Goal: Task Accomplishment & Management: Manage account settings

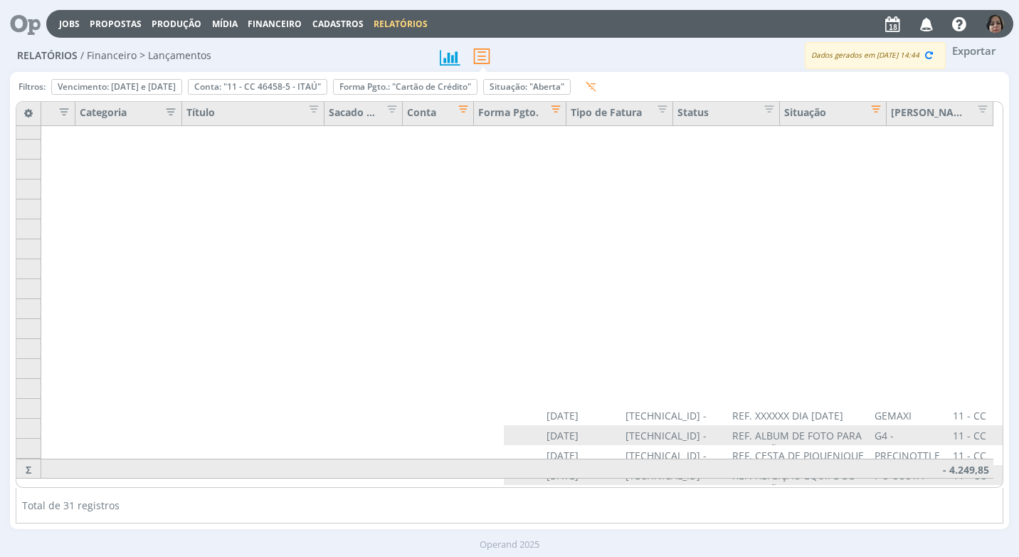
scroll to position [285, 546]
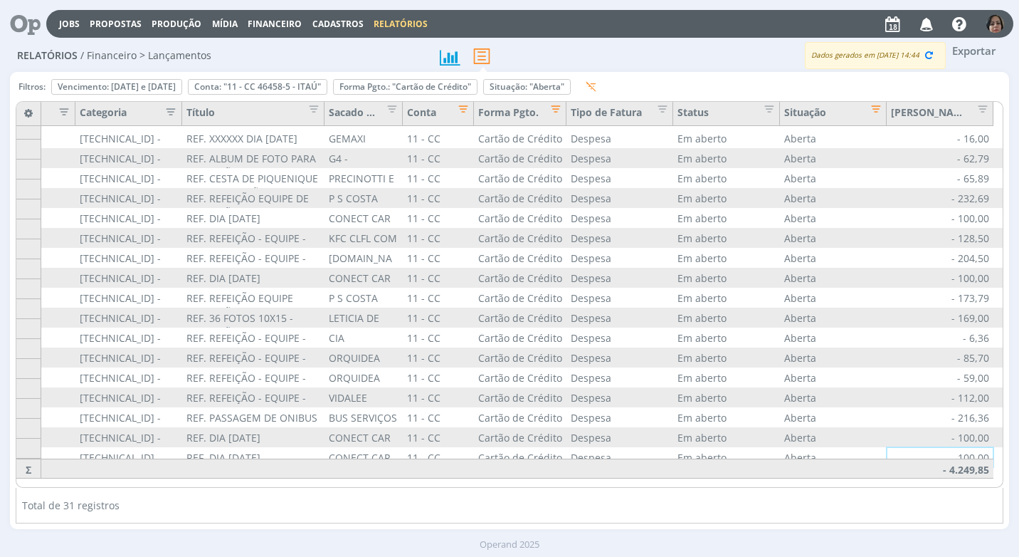
click at [256, 26] on span "Financeiro" at bounding box center [275, 24] width 54 height 12
click at [237, 51] on link "Lançamentos" at bounding box center [276, 48] width 120 height 22
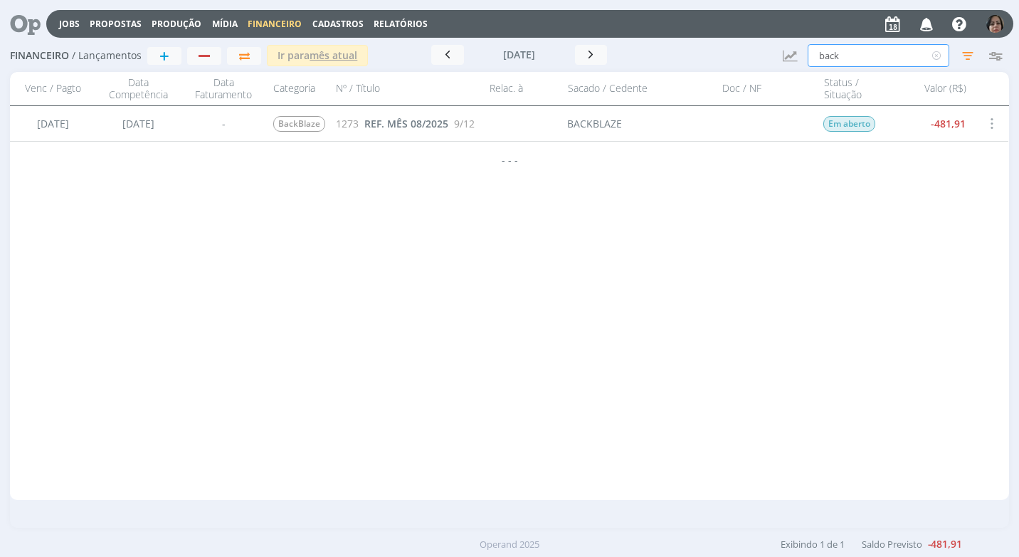
click at [846, 58] on input "back" at bounding box center [879, 55] width 142 height 23
type input "b"
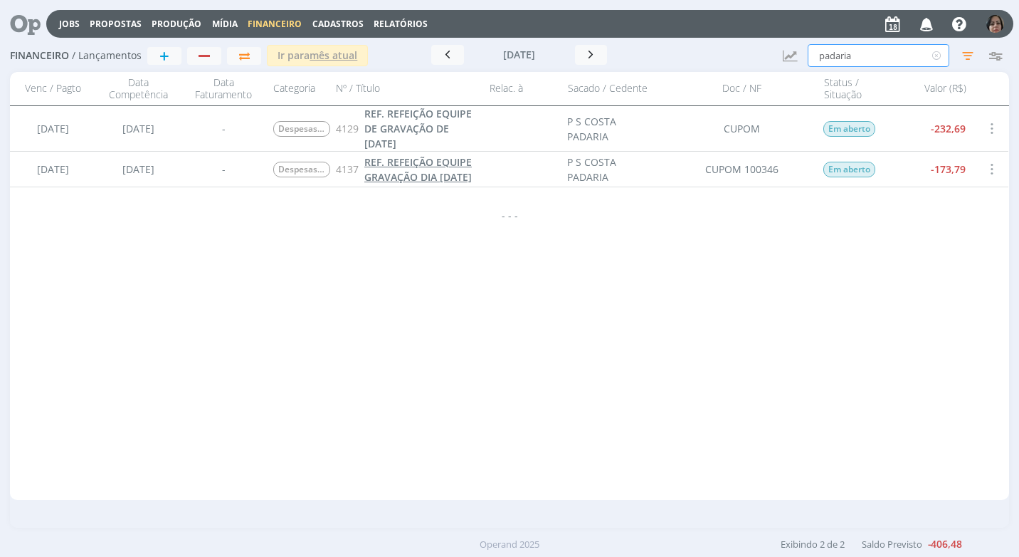
type input "padaria"
click at [393, 176] on span "REF. REFEIÇÃO EQUIPE GRAVAÇÃO DIA [DATE]" at bounding box center [417, 169] width 107 height 28
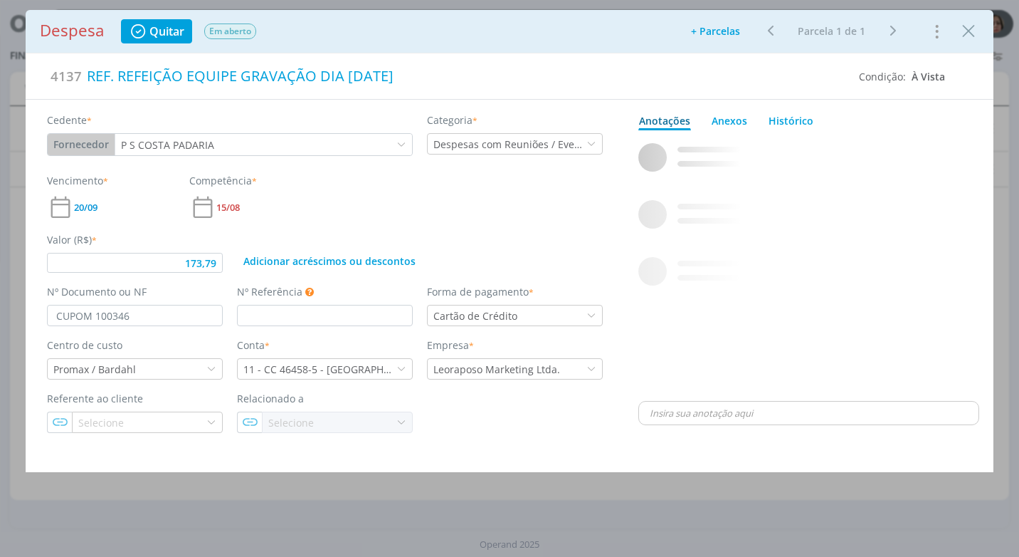
type input "173,79"
click at [421, 76] on div "REF. REFEIÇÃO EQUIPE GRAVAÇÃO DIA [DATE]" at bounding box center [465, 75] width 767 height 31
click at [88, 209] on span "20/09" at bounding box center [85, 207] width 23 height 9
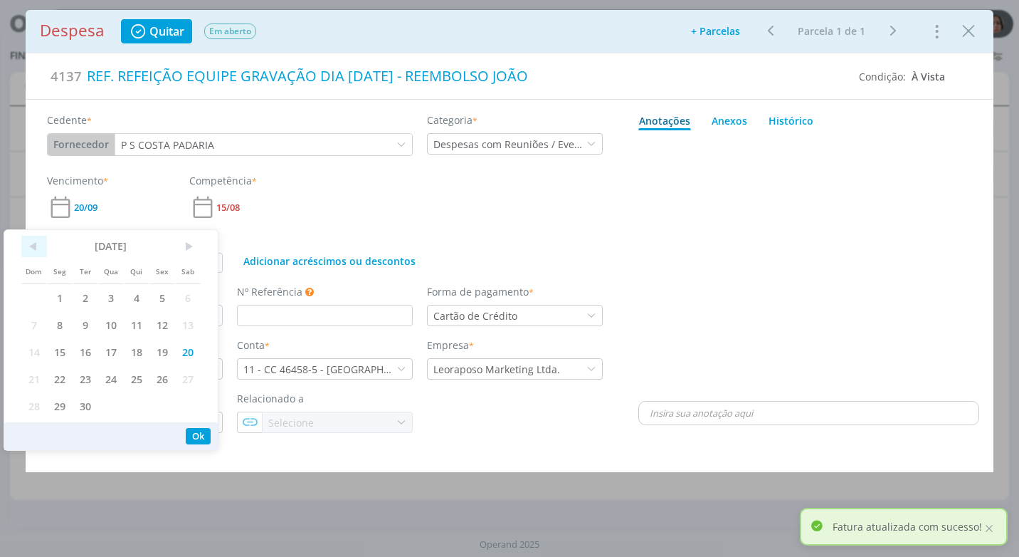
click at [32, 243] on span "<" at bounding box center [34, 246] width 26 height 21
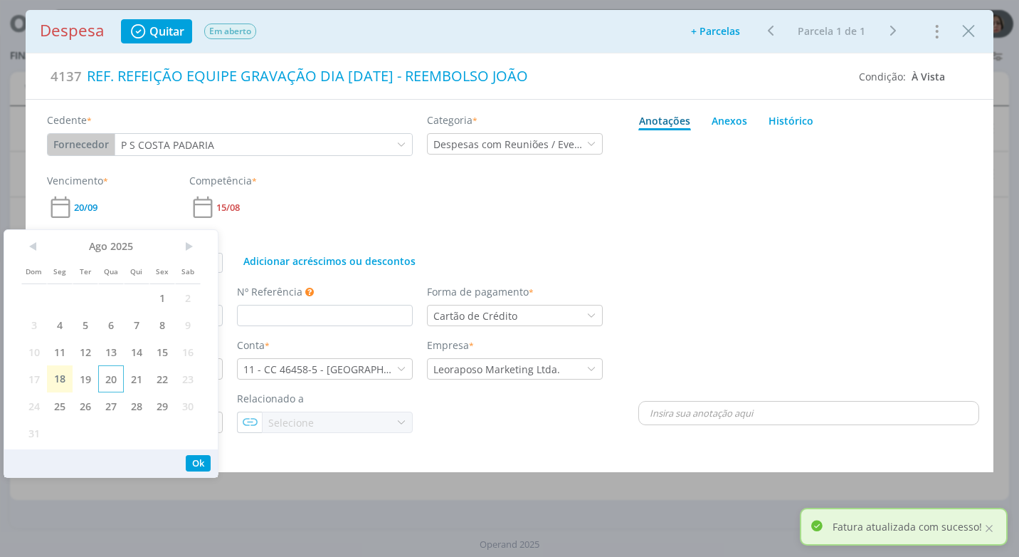
click at [114, 381] on span "20" at bounding box center [111, 378] width 26 height 27
click at [202, 458] on button "Ok" at bounding box center [198, 463] width 25 height 16
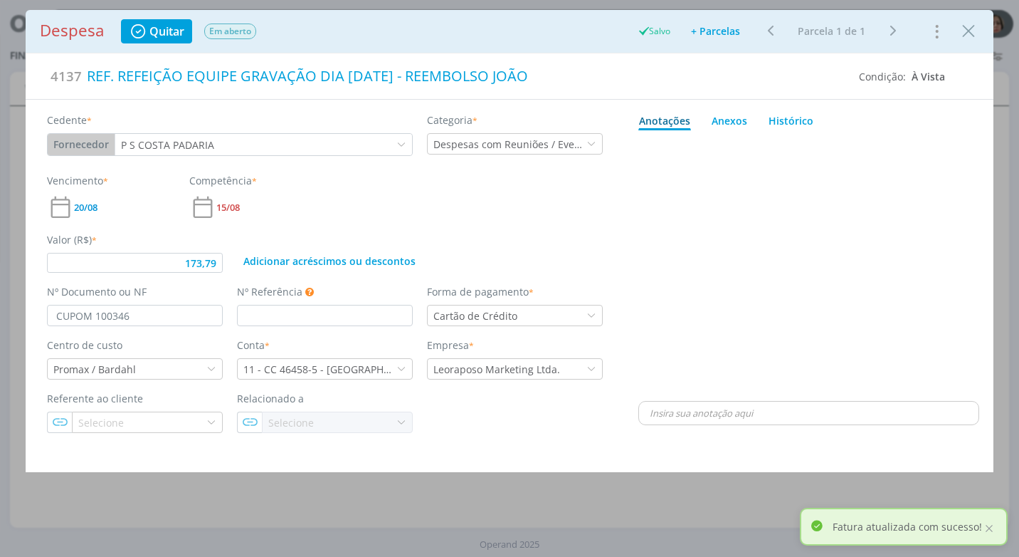
type input "173,79"
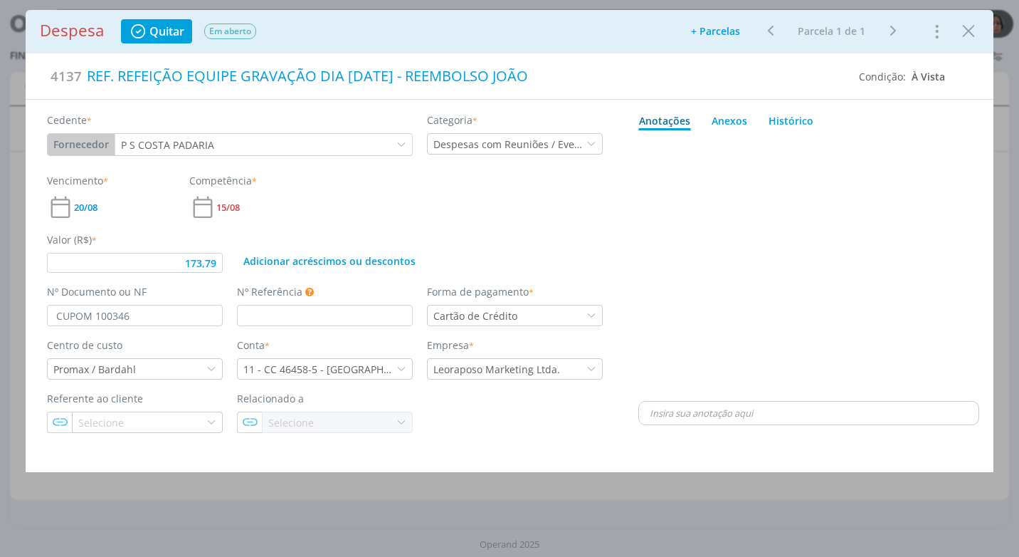
drag, startPoint x: 970, startPoint y: 32, endPoint x: 931, endPoint y: 82, distance: 63.4
click at [969, 32] on icon "Close" at bounding box center [968, 31] width 21 height 21
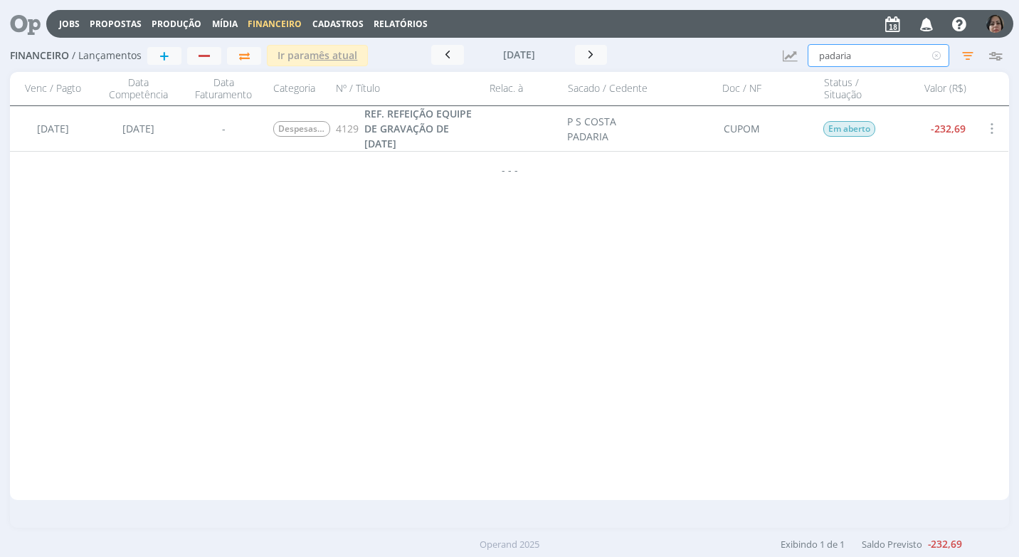
click at [860, 57] on input "padaria" at bounding box center [879, 55] width 142 height 23
type input "p"
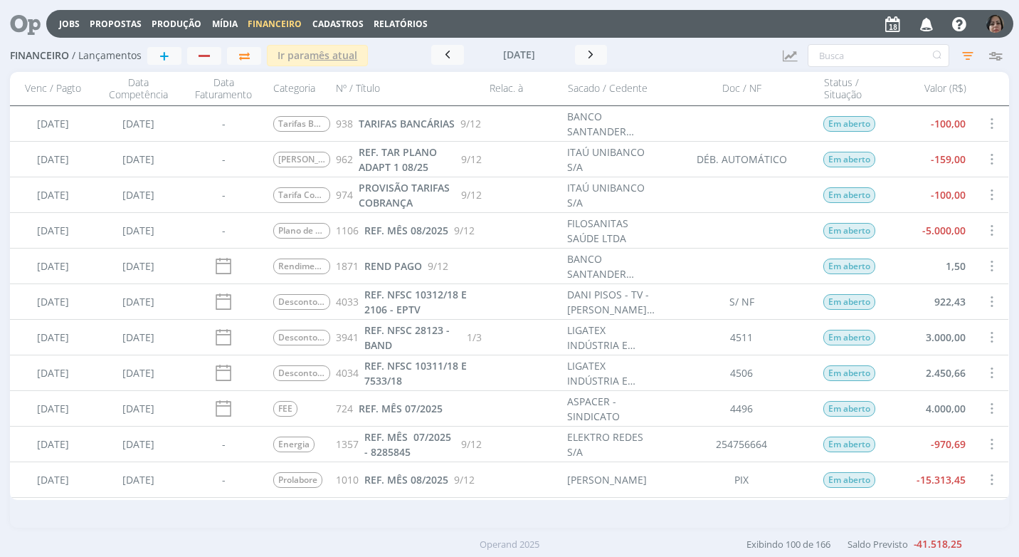
drag, startPoint x: 390, startPoint y: 23, endPoint x: 394, endPoint y: 35, distance: 12.2
click at [390, 23] on link "Relatórios" at bounding box center [401, 24] width 54 height 12
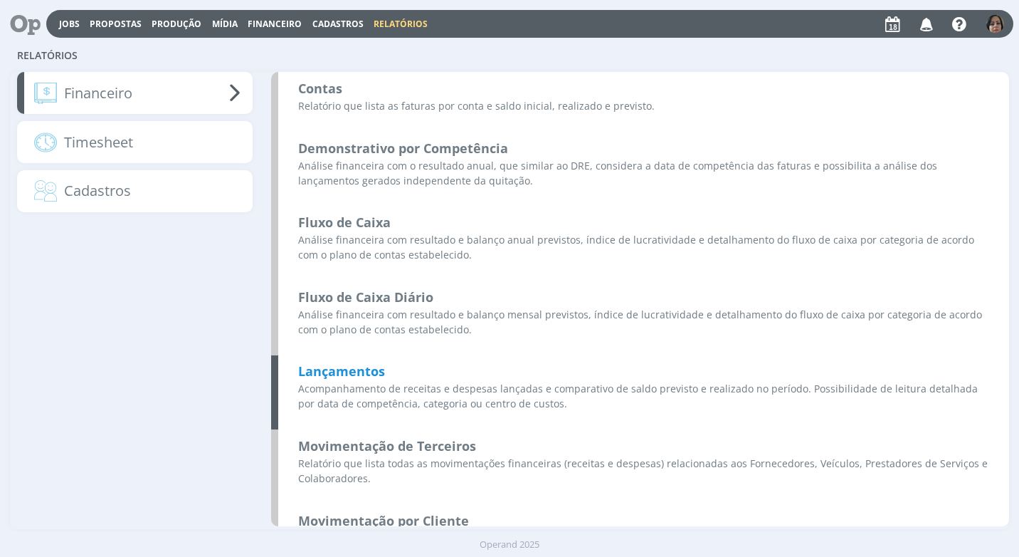
click at [355, 370] on b "Lançamentos" at bounding box center [341, 370] width 87 height 17
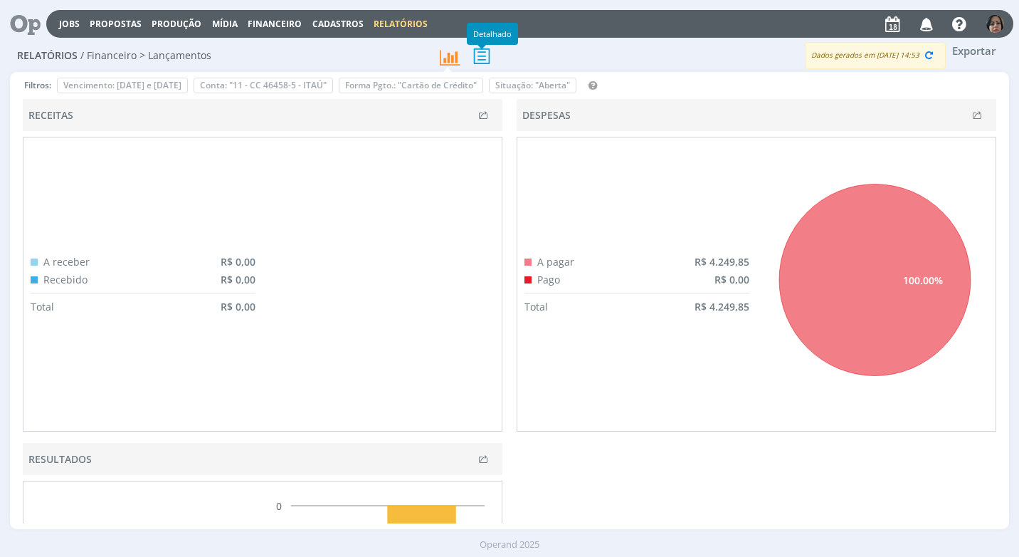
click at [486, 56] on icon at bounding box center [482, 55] width 30 height 29
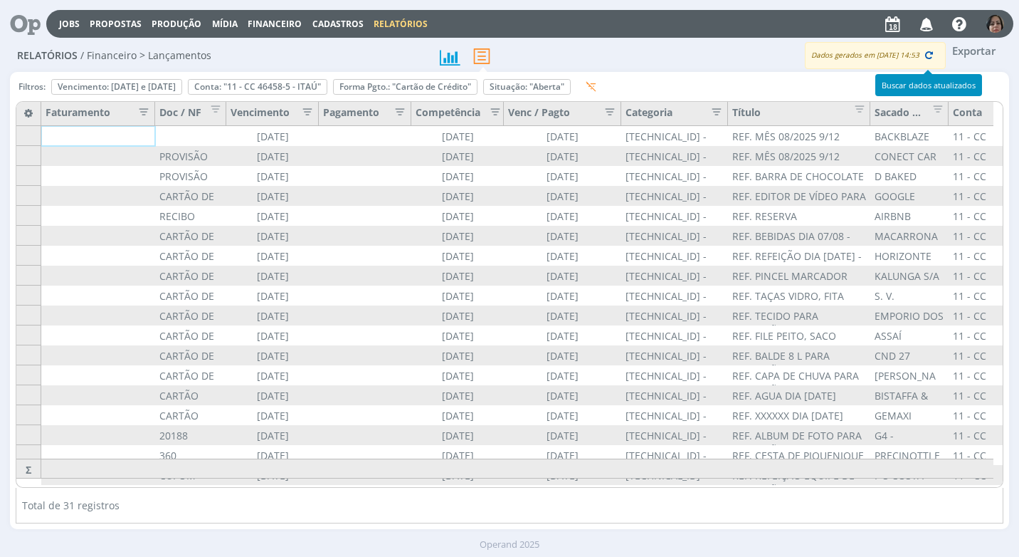
click at [930, 52] on icon "button" at bounding box center [929, 54] width 13 height 13
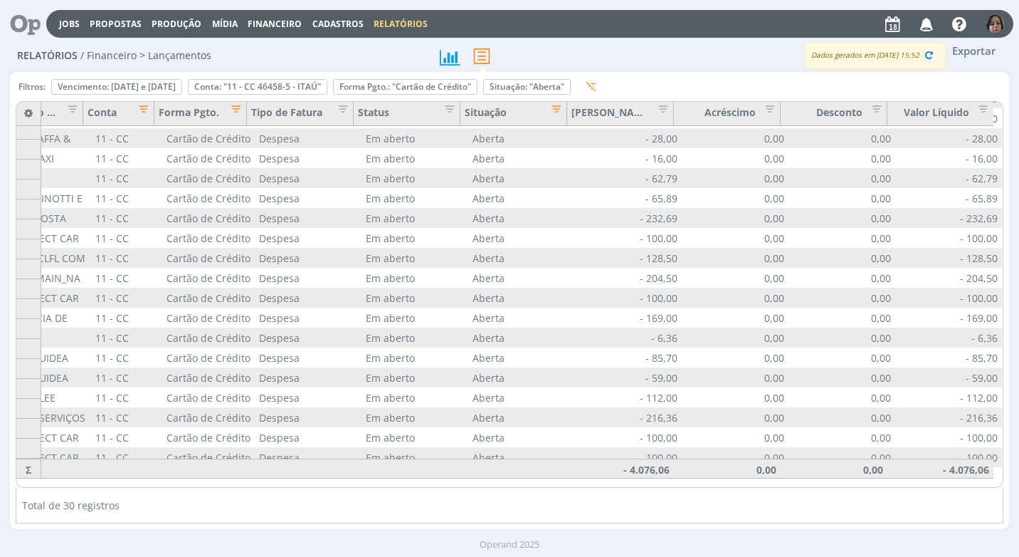
scroll to position [265, 865]
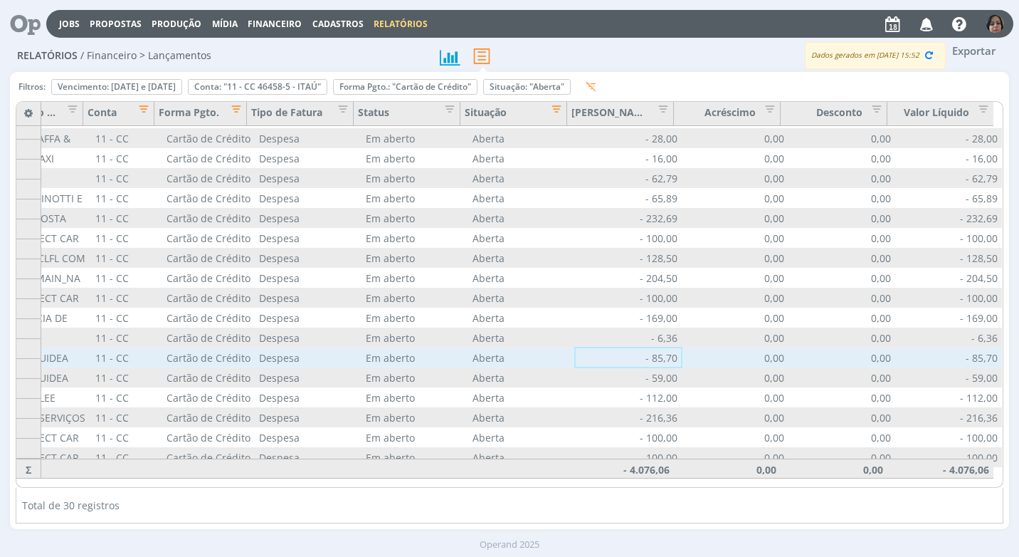
click at [586, 347] on div "- 85,70" at bounding box center [628, 357] width 107 height 20
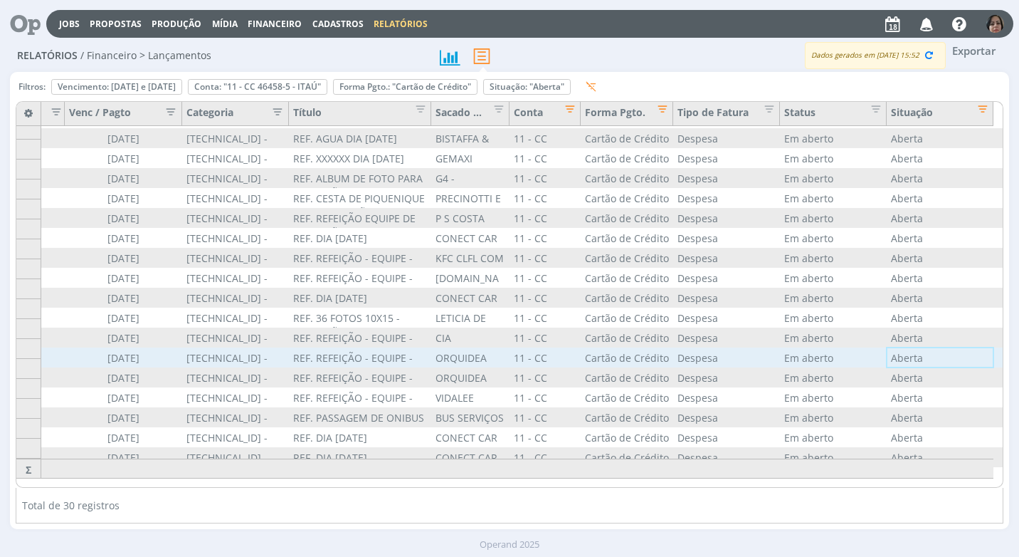
scroll to position [265, 546]
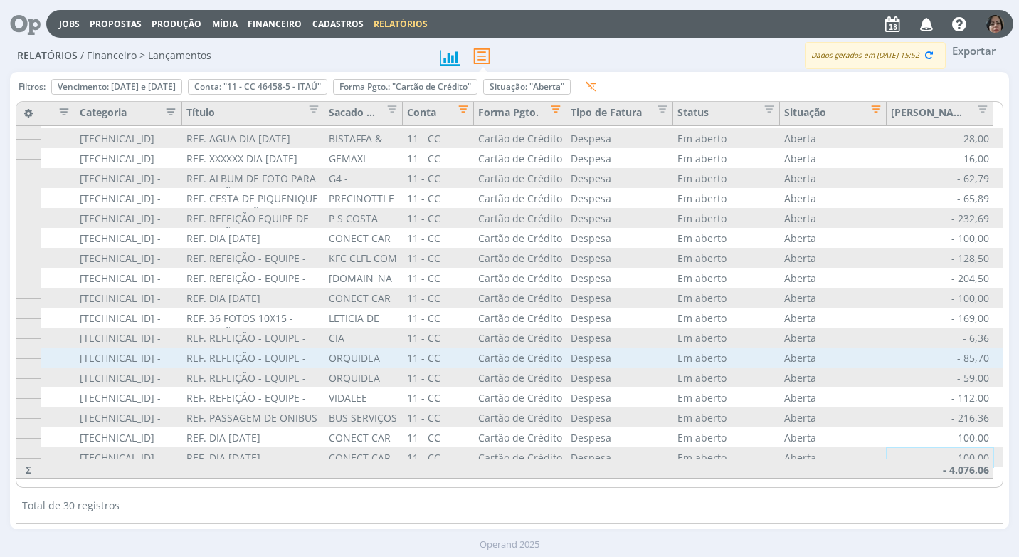
click at [268, 23] on span "Financeiro" at bounding box center [275, 24] width 54 height 12
click at [283, 46] on link "Lançamentos" at bounding box center [276, 48] width 120 height 22
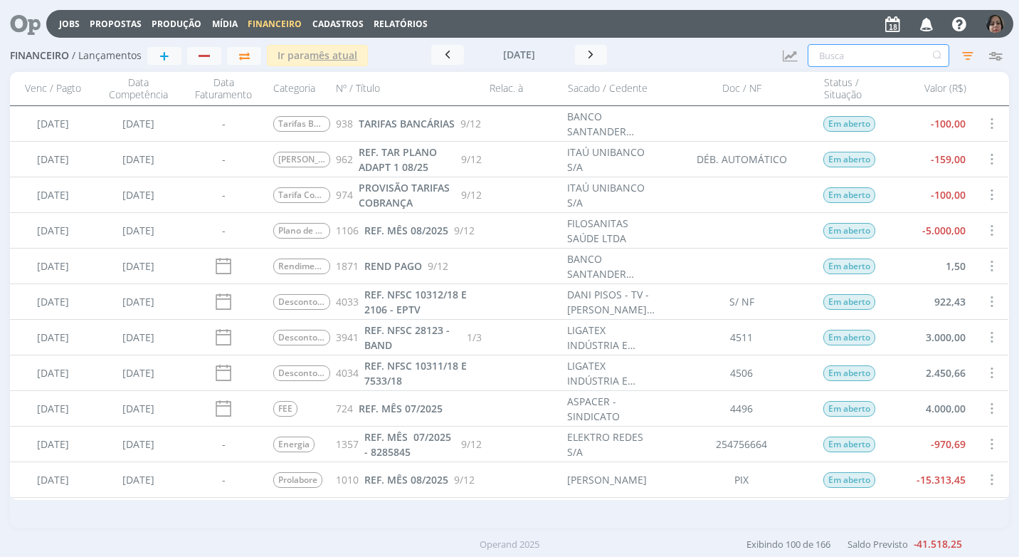
click at [850, 51] on input "text" at bounding box center [879, 55] width 142 height 23
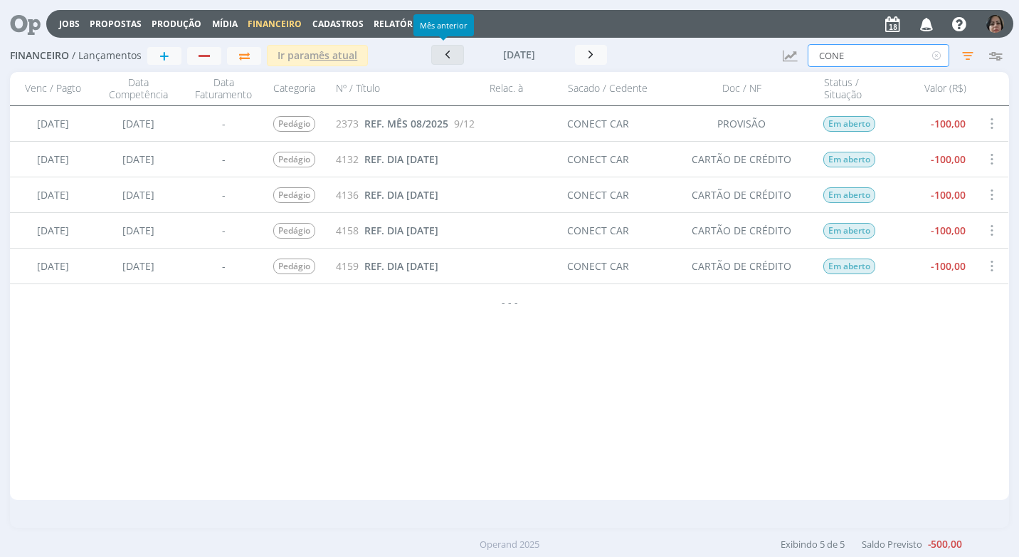
type input "CONE"
click at [443, 59] on icon "button" at bounding box center [448, 55] width 14 height 14
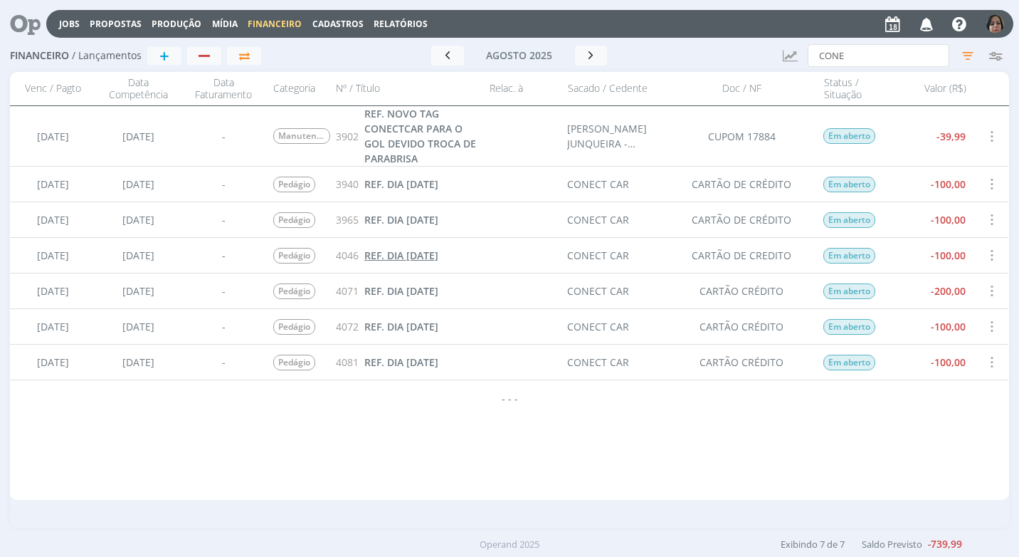
click at [433, 253] on span "REF. DIA [DATE]" at bounding box center [401, 255] width 74 height 14
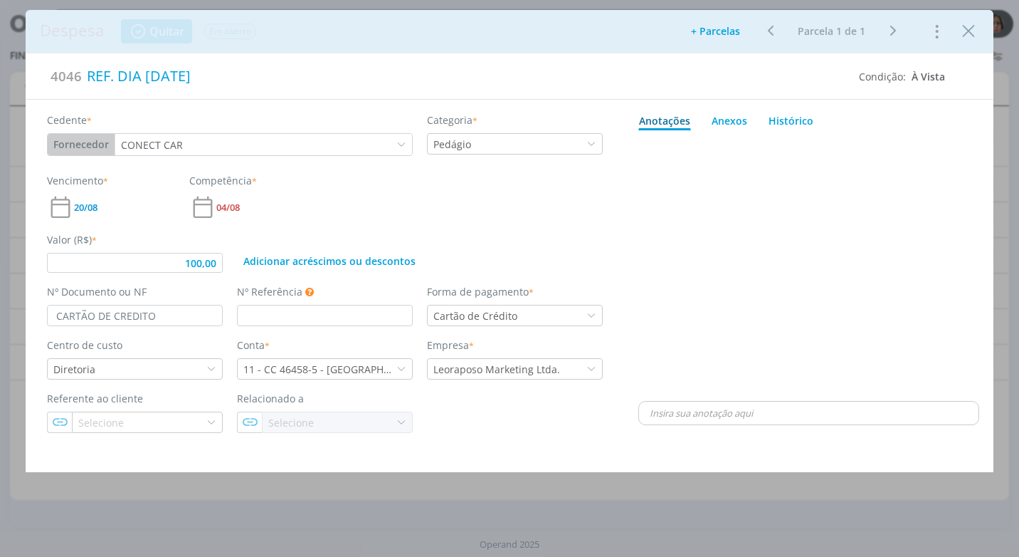
type input "100,00"
click at [965, 37] on icon "Close" at bounding box center [968, 31] width 21 height 21
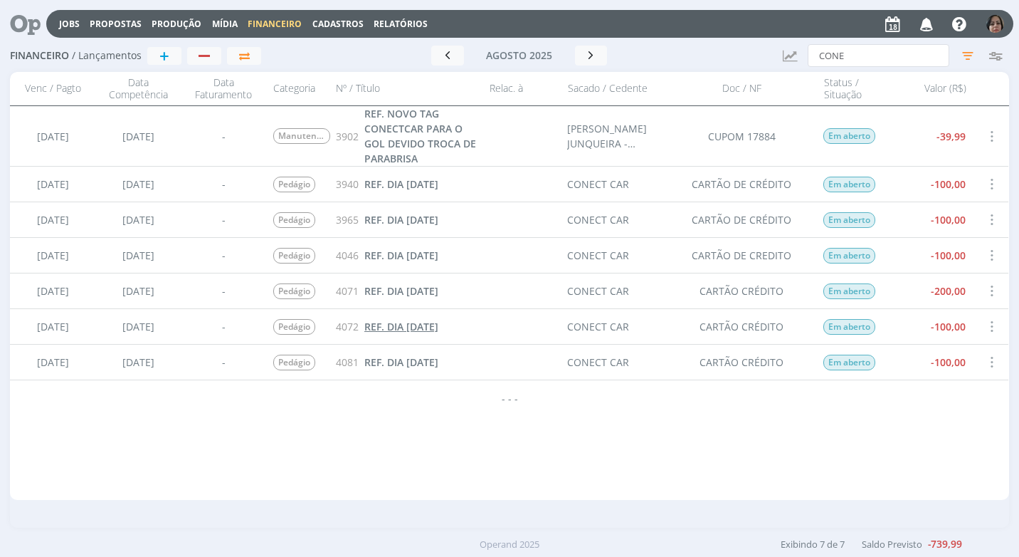
click at [438, 323] on span "REF. DIA [DATE]" at bounding box center [401, 327] width 74 height 14
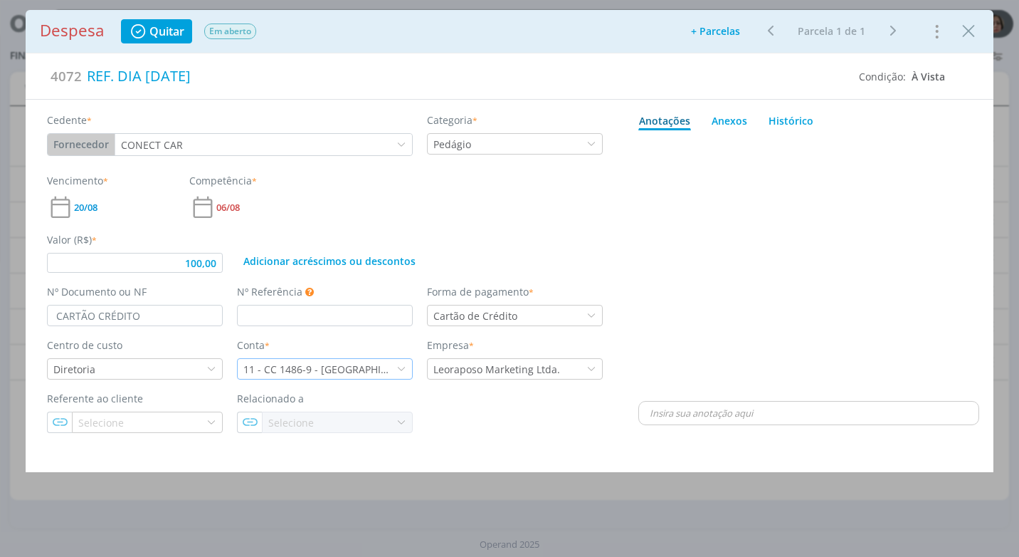
click at [406, 368] on icon "dialog" at bounding box center [401, 369] width 10 height 10
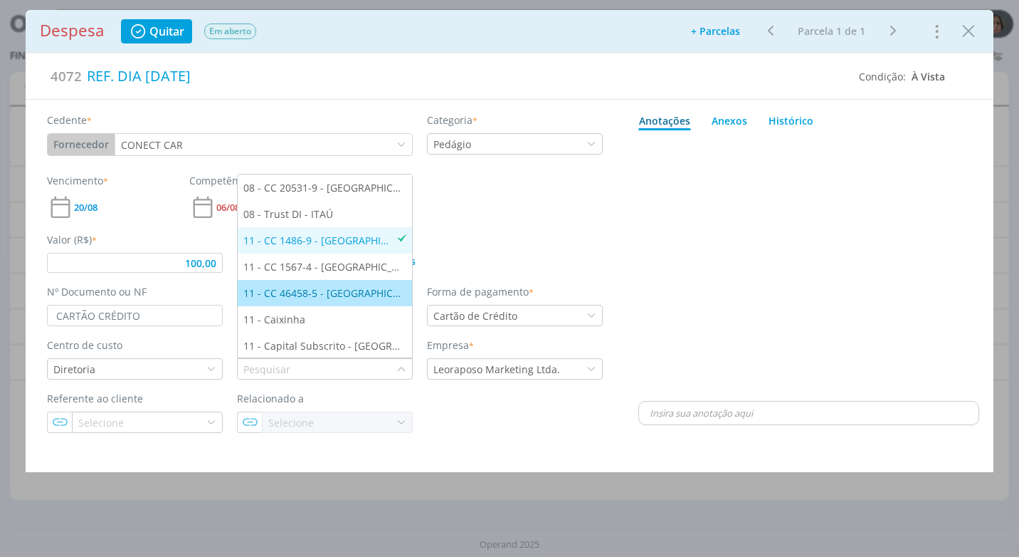
click at [364, 285] on div "11 - CC 46458-5 - [GEOGRAPHIC_DATA]" at bounding box center [324, 292] width 163 height 15
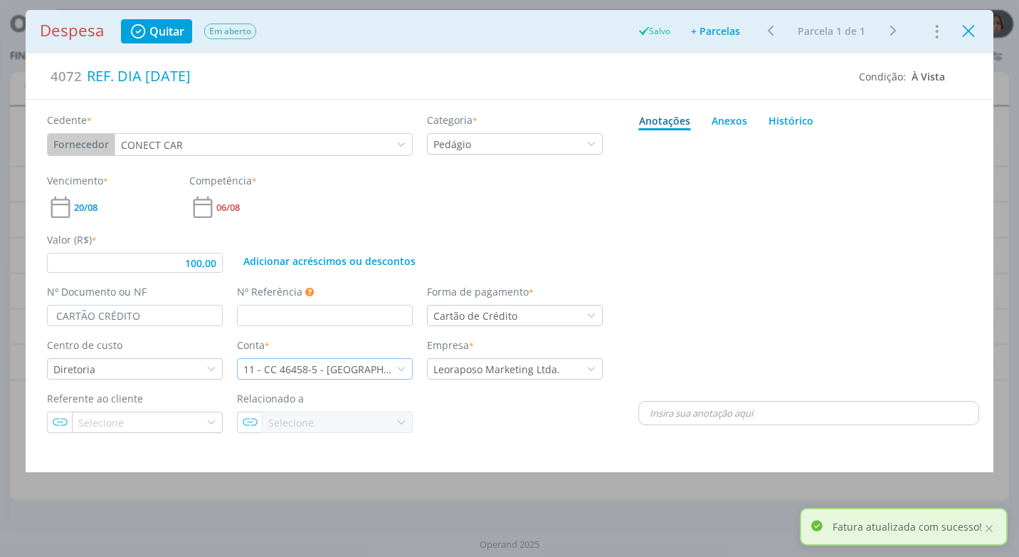
type input "100,00"
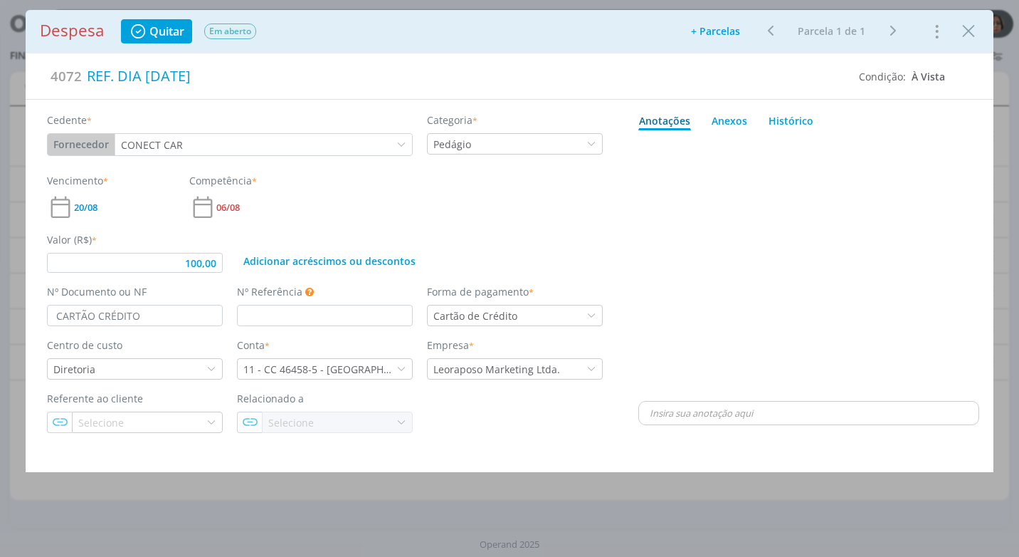
drag, startPoint x: 963, startPoint y: 36, endPoint x: 927, endPoint y: 120, distance: 90.6
click at [962, 36] on icon "Close" at bounding box center [968, 31] width 21 height 21
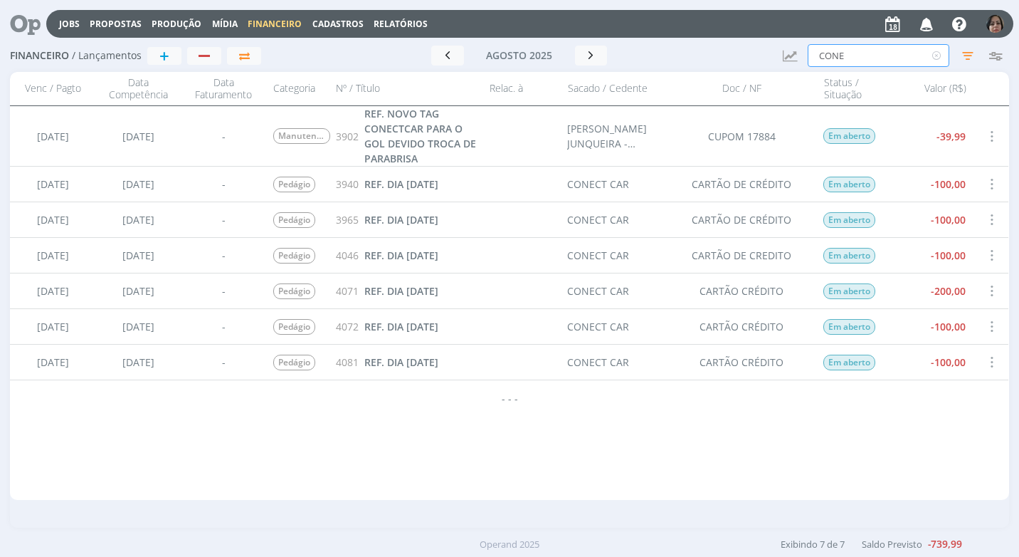
click at [846, 65] on input "CONE" at bounding box center [879, 55] width 142 height 23
type input "C"
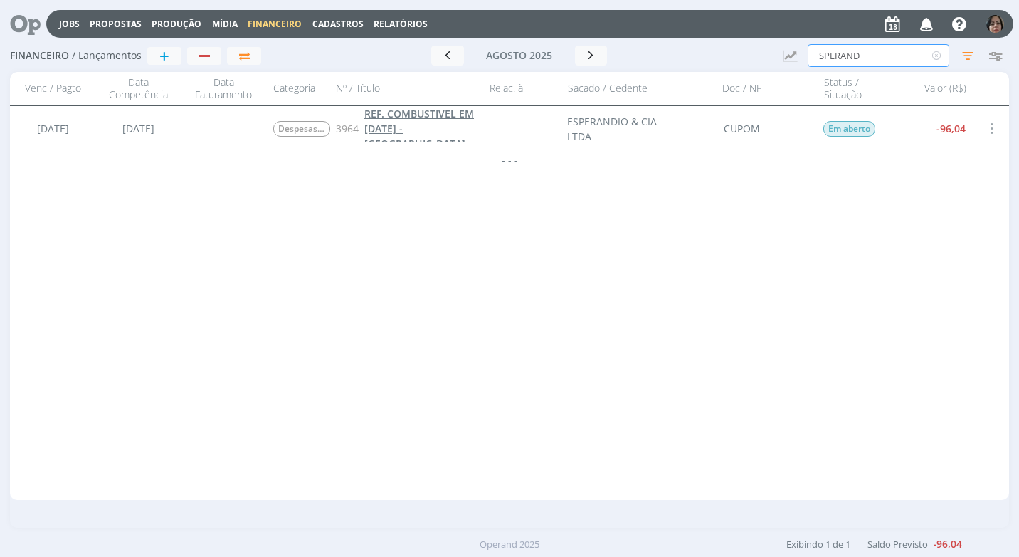
type input "SPERAND"
click at [396, 127] on span "REF. COMBUSTIVEL EM [DATE] - [GEOGRAPHIC_DATA]" at bounding box center [419, 128] width 110 height 43
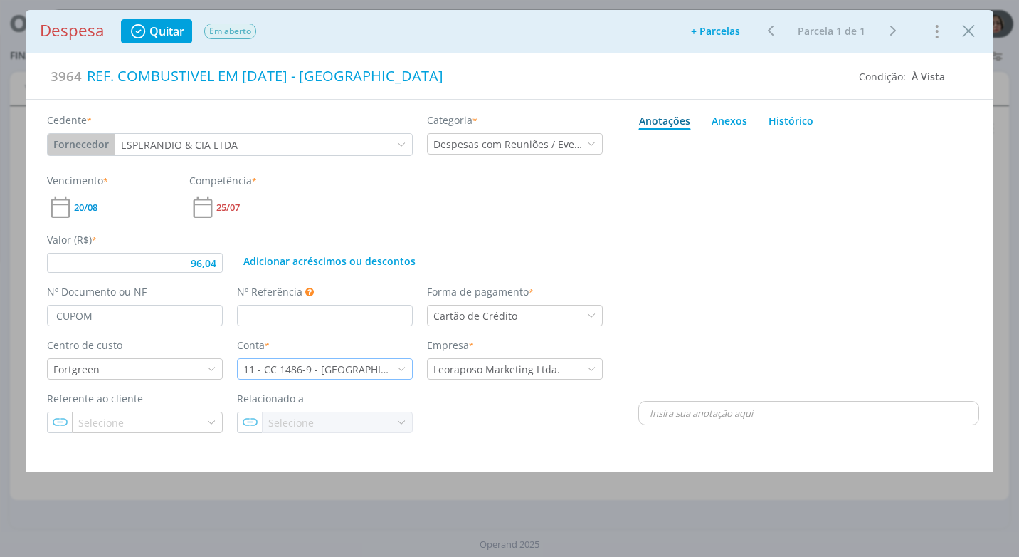
click at [402, 371] on icon "dialog" at bounding box center [401, 369] width 10 height 10
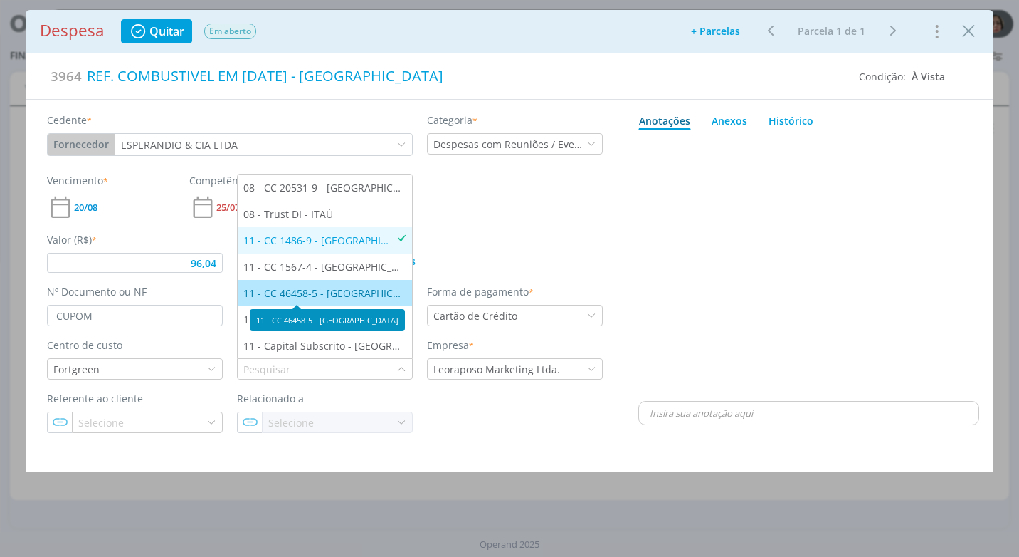
click at [339, 293] on div "11 - CC 46458-5 - [GEOGRAPHIC_DATA]" at bounding box center [324, 292] width 163 height 15
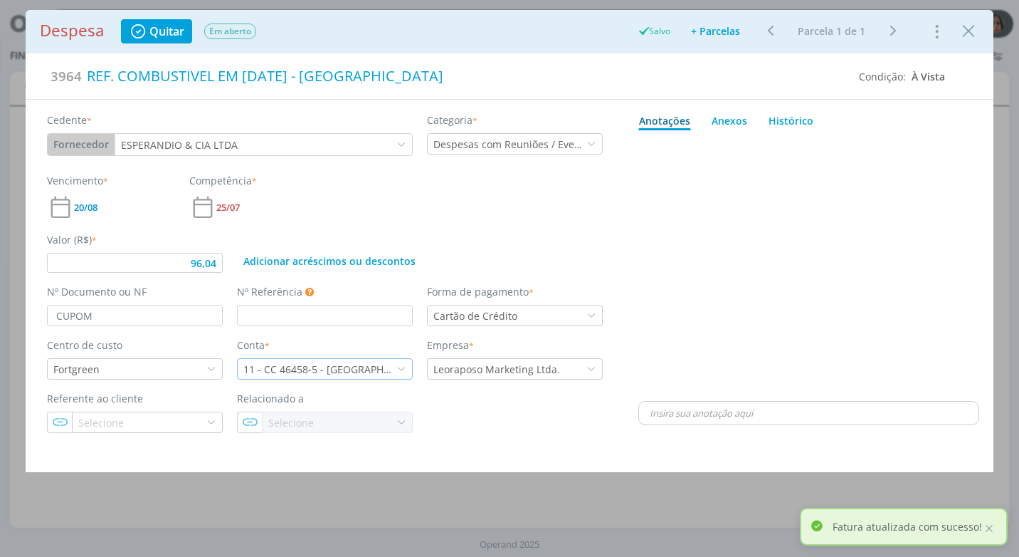
type input "96,04"
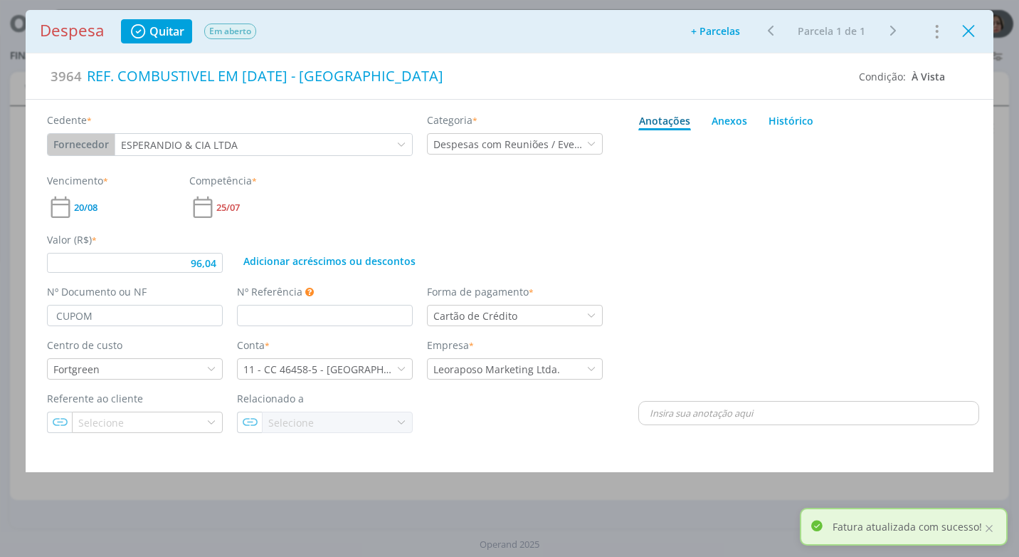
click at [968, 34] on icon "Close" at bounding box center [968, 31] width 21 height 21
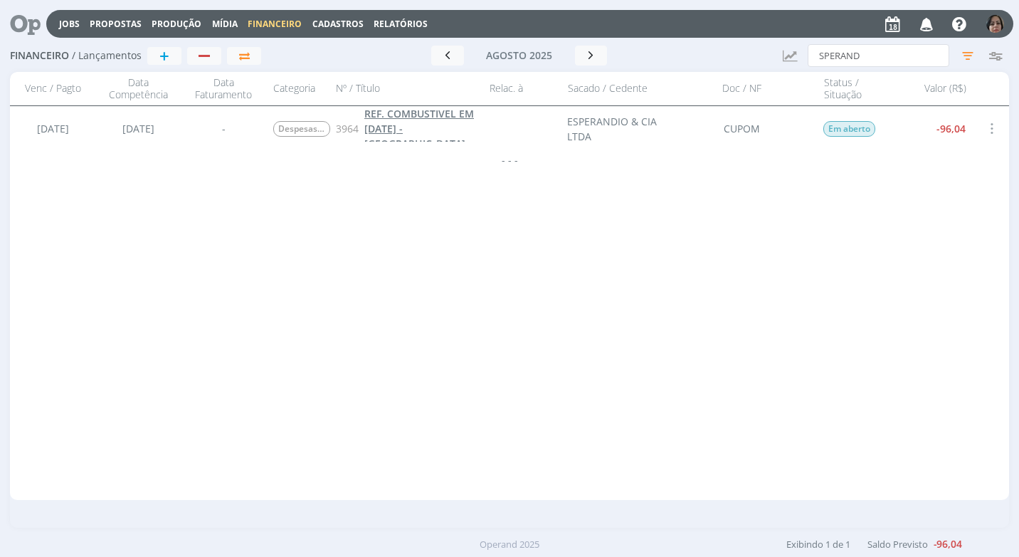
click at [417, 132] on span "REF. COMBUSTIVEL EM [DATE] - [GEOGRAPHIC_DATA]" at bounding box center [419, 128] width 110 height 43
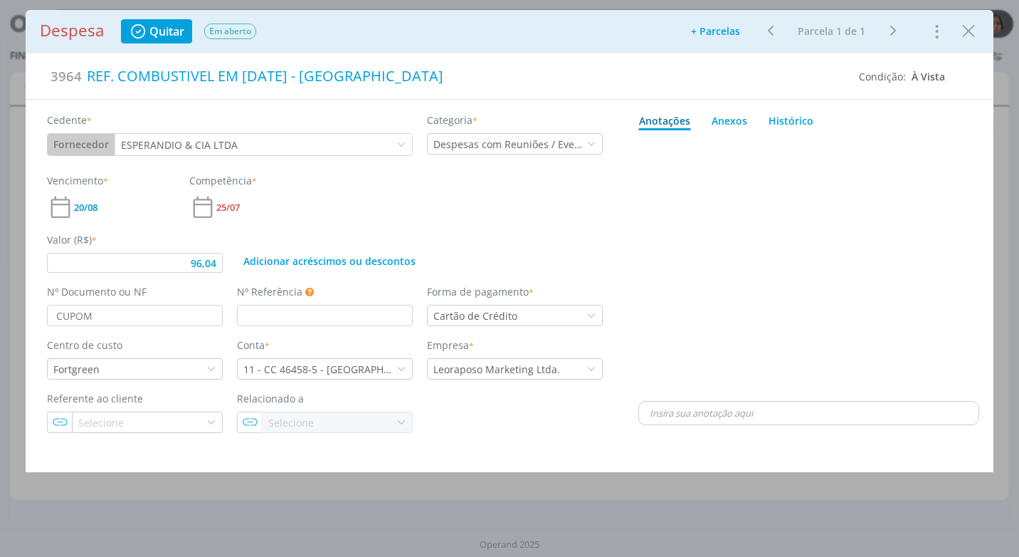
type input "96,04"
click at [966, 39] on icon "Close" at bounding box center [968, 31] width 21 height 21
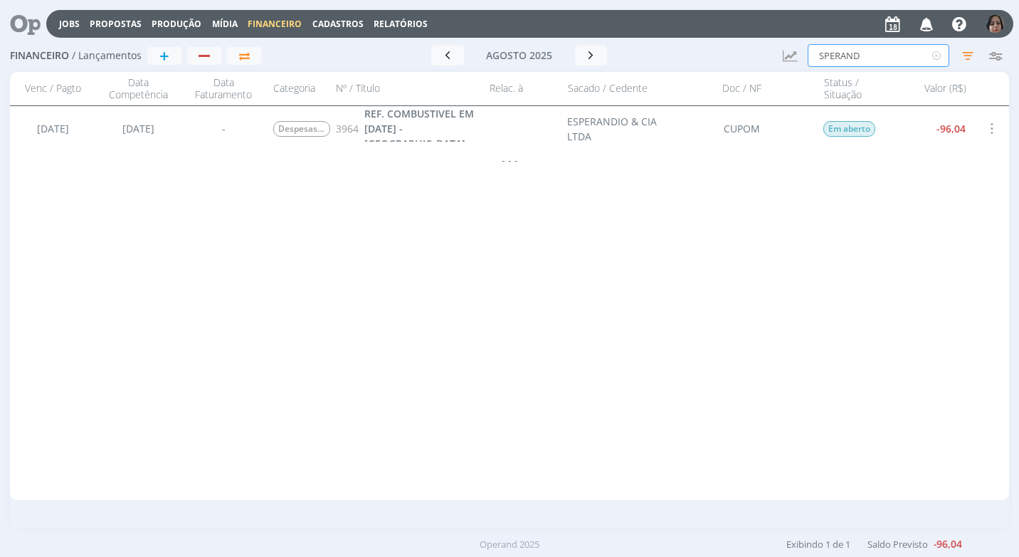
click at [873, 60] on input "SPERAND" at bounding box center [879, 55] width 142 height 23
type input "S"
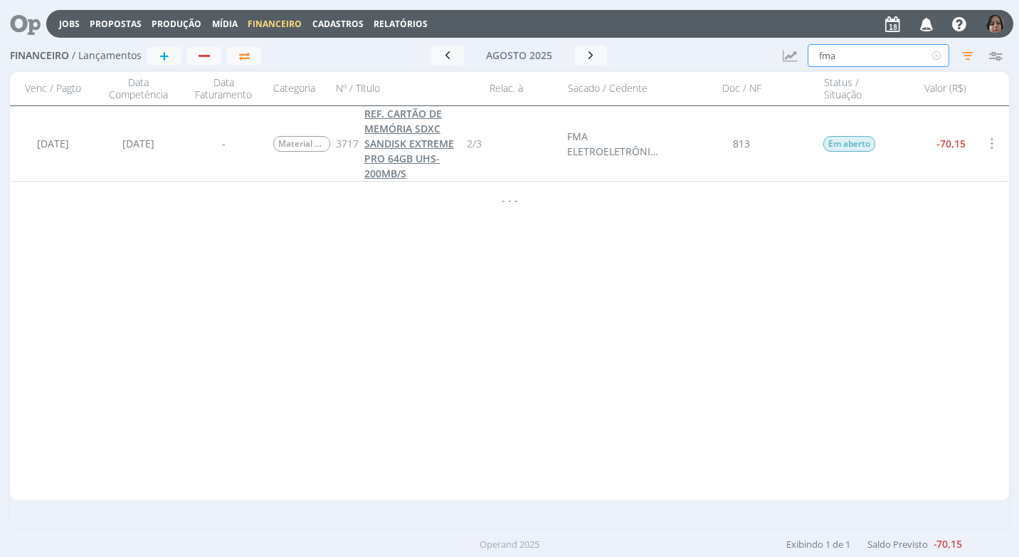
type input "fma"
click at [396, 146] on span "REF. CARTÃO DE MEMÓRIA SDXC SANDISK EXTREME PRO 64GB UHS-200MB/S" at bounding box center [409, 143] width 90 height 73
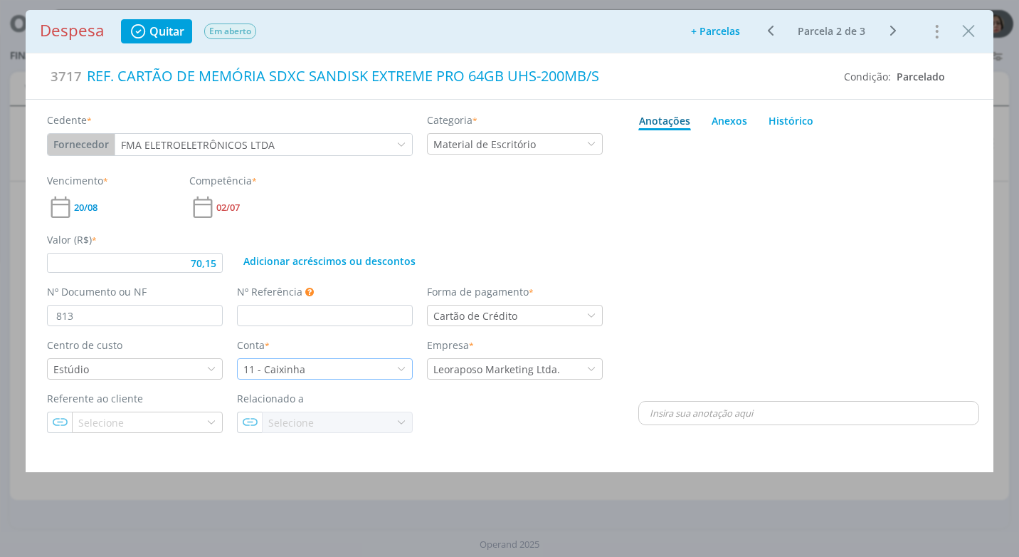
click at [399, 364] on icon "dialog" at bounding box center [401, 369] width 10 height 10
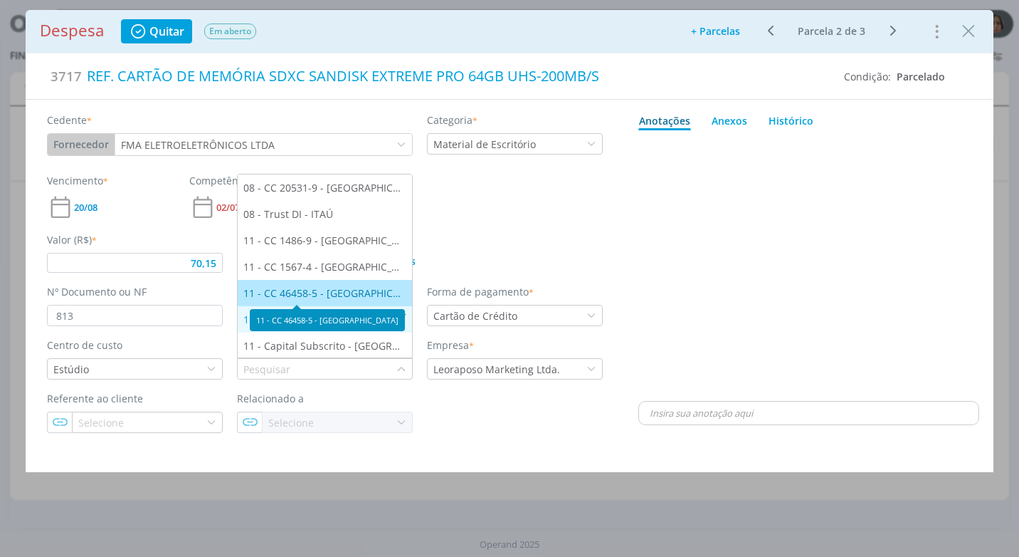
click at [339, 295] on div "11 - CC 46458-5 - [GEOGRAPHIC_DATA]" at bounding box center [324, 292] width 163 height 15
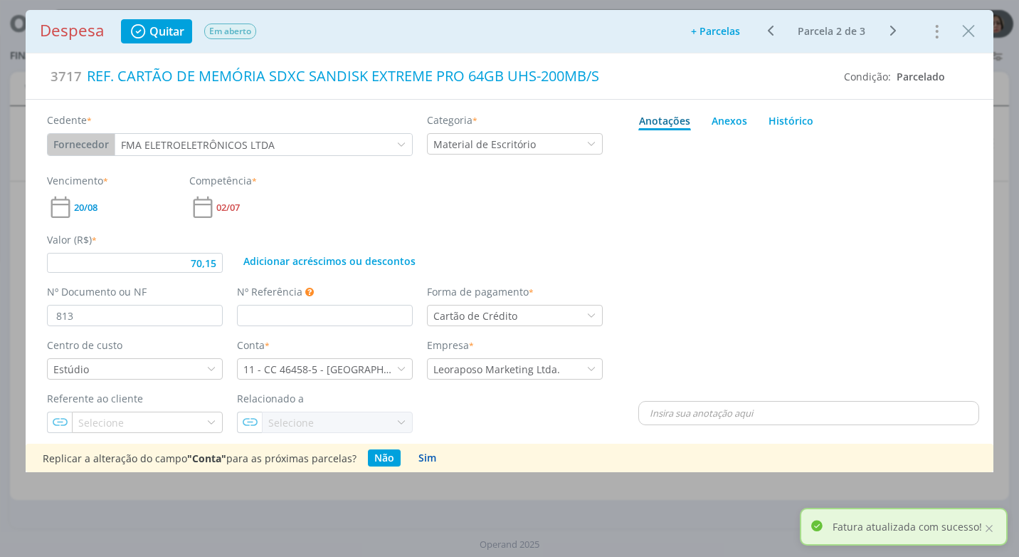
click at [426, 458] on button "Sim" at bounding box center [427, 457] width 31 height 17
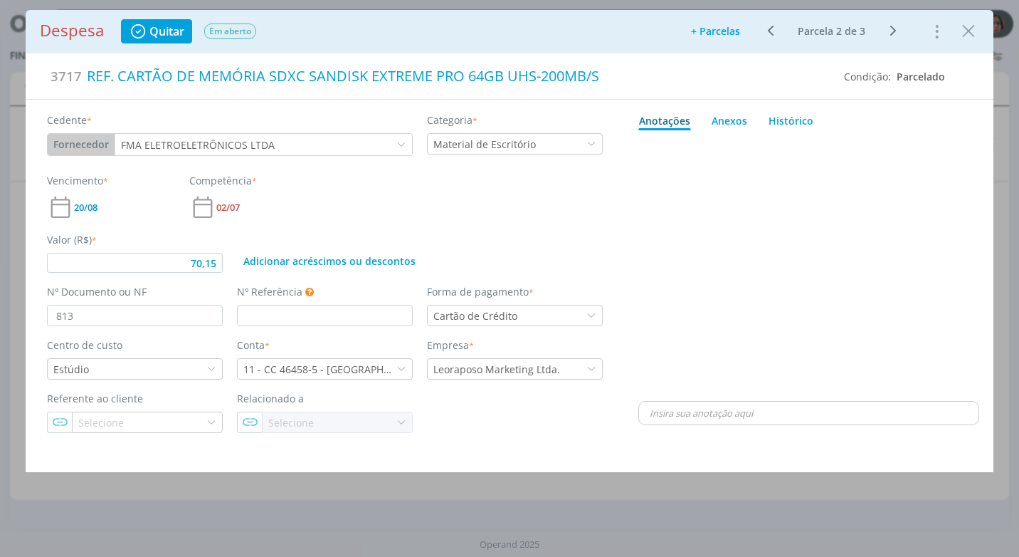
click at [885, 31] on icon "dialog" at bounding box center [893, 30] width 18 height 17
type input "70,15"
click at [962, 31] on icon "Close" at bounding box center [968, 31] width 21 height 21
